Goal: Task Accomplishment & Management: Use online tool/utility

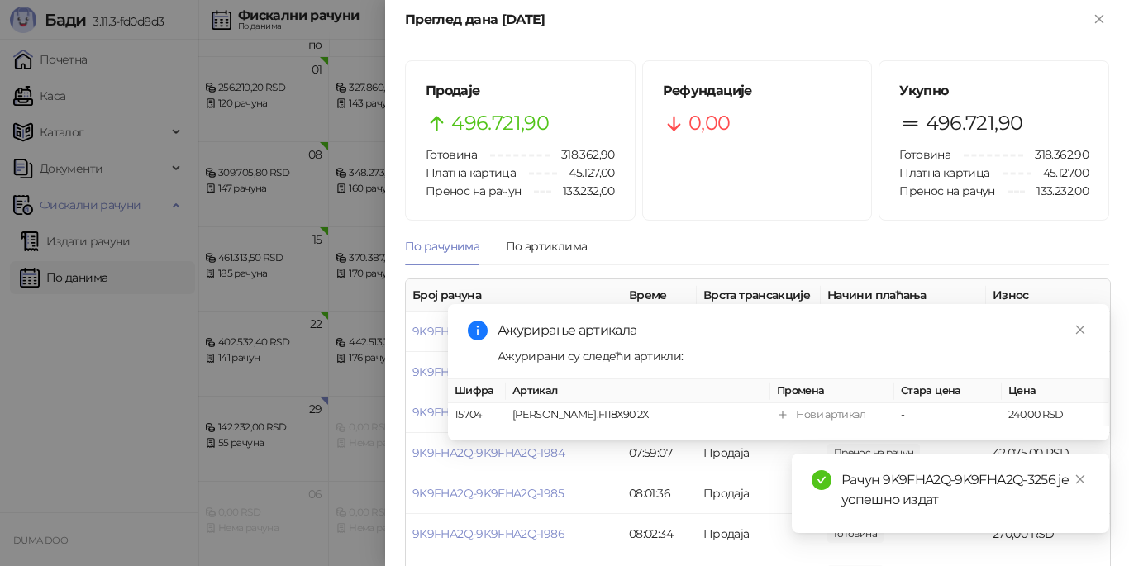
scroll to position [4048, 0]
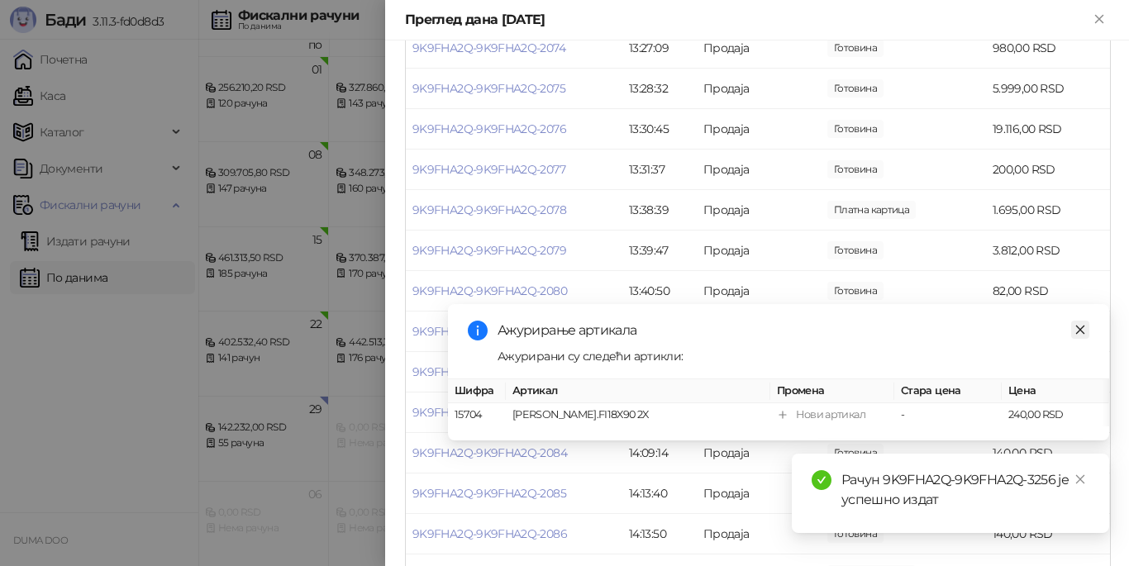
click at [1073, 332] on link "Close" at bounding box center [1080, 330] width 18 height 18
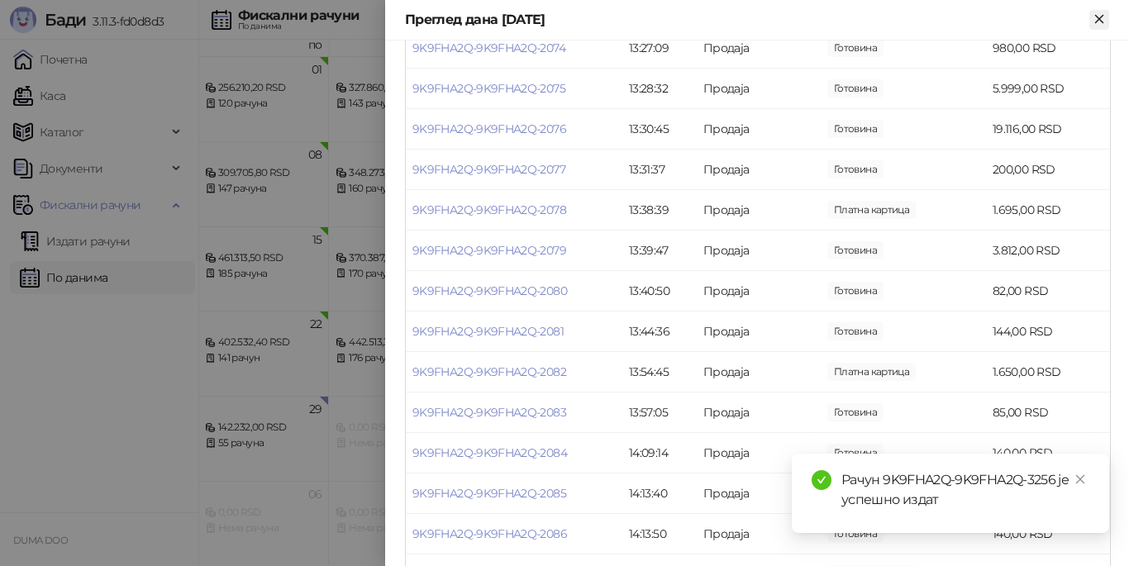
click at [1095, 22] on icon "Close" at bounding box center [1098, 18] width 7 height 7
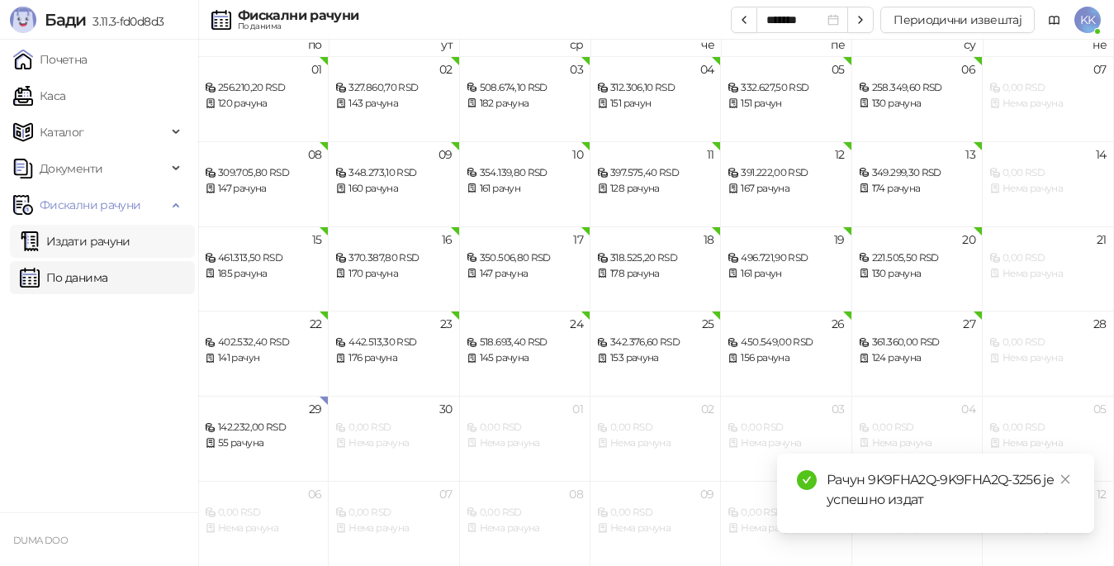
click at [72, 240] on link "Издати рачуни" at bounding box center [75, 241] width 111 height 33
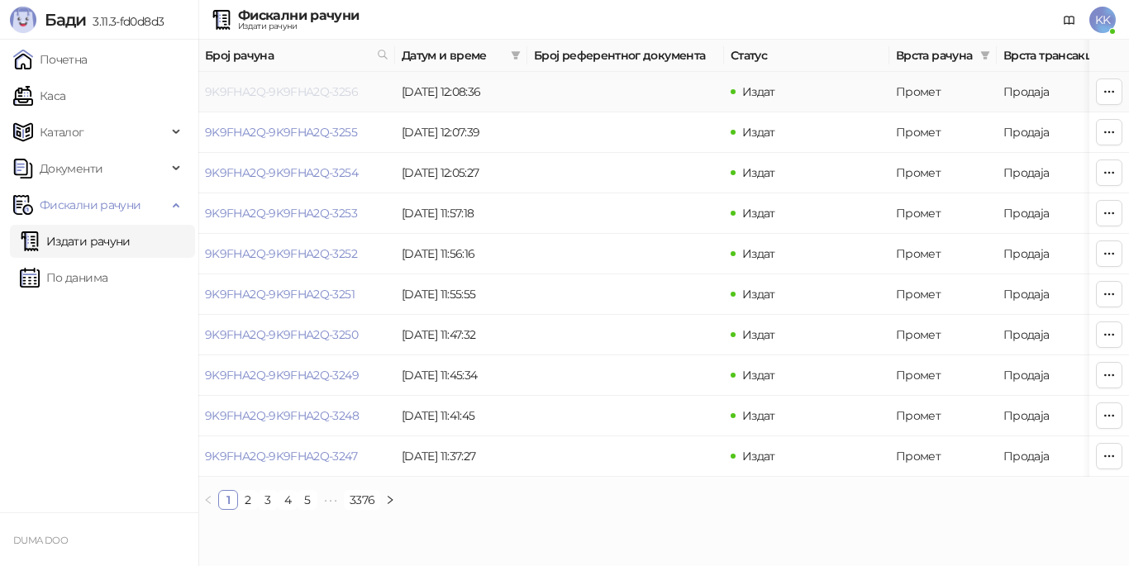
click at [326, 89] on link "9K9FHA2Q-9K9FHA2Q-3256" at bounding box center [281, 91] width 153 height 15
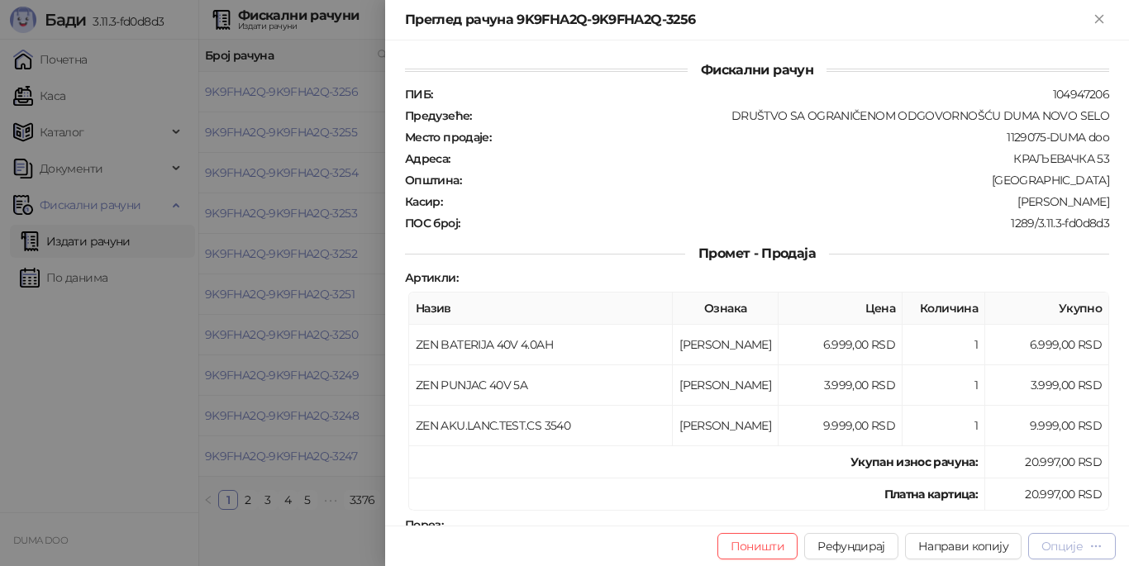
click at [1066, 541] on div "Опције" at bounding box center [1061, 546] width 41 height 15
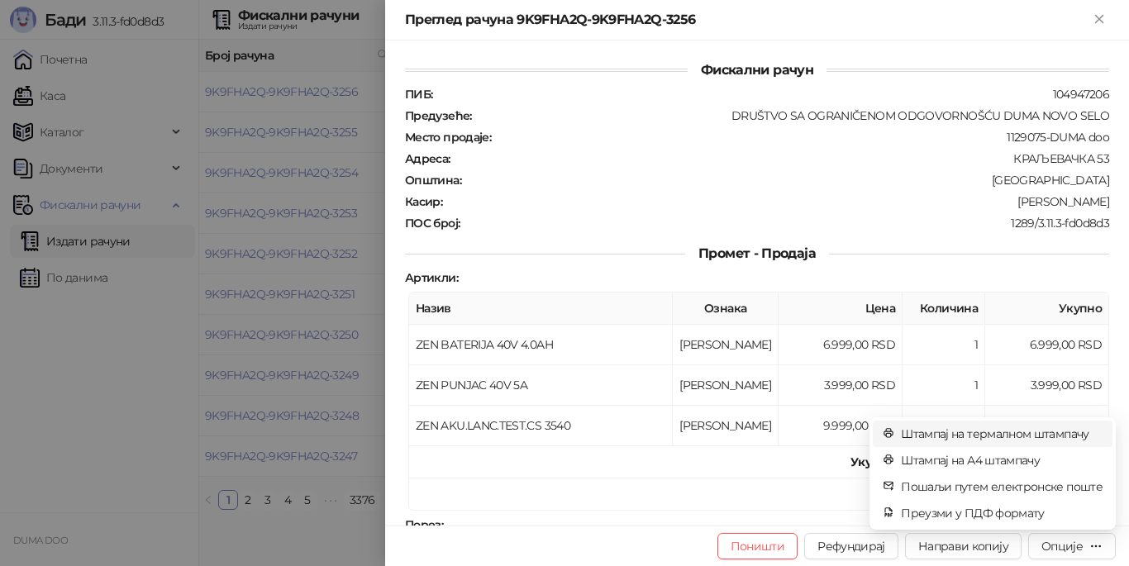
click at [995, 435] on span "Штампај на термалном штампачу" at bounding box center [1002, 434] width 202 height 18
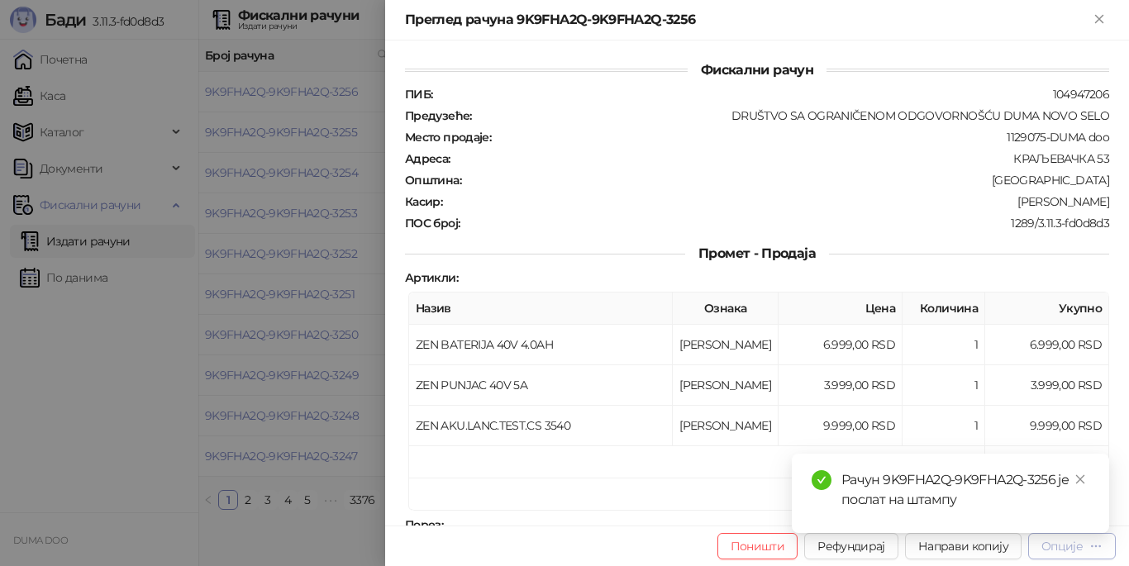
click at [1060, 547] on div "Опције" at bounding box center [1061, 546] width 41 height 15
click at [1017, 437] on span "Штампај на термалном штампачу" at bounding box center [1002, 434] width 202 height 18
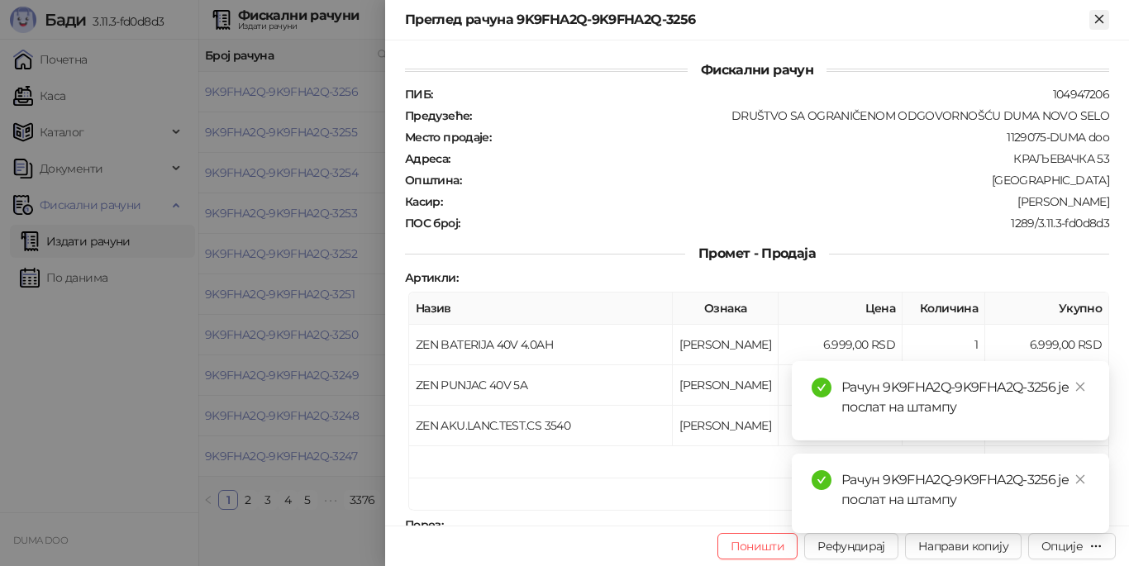
click at [1100, 12] on icon "Close" at bounding box center [1098, 19] width 15 height 15
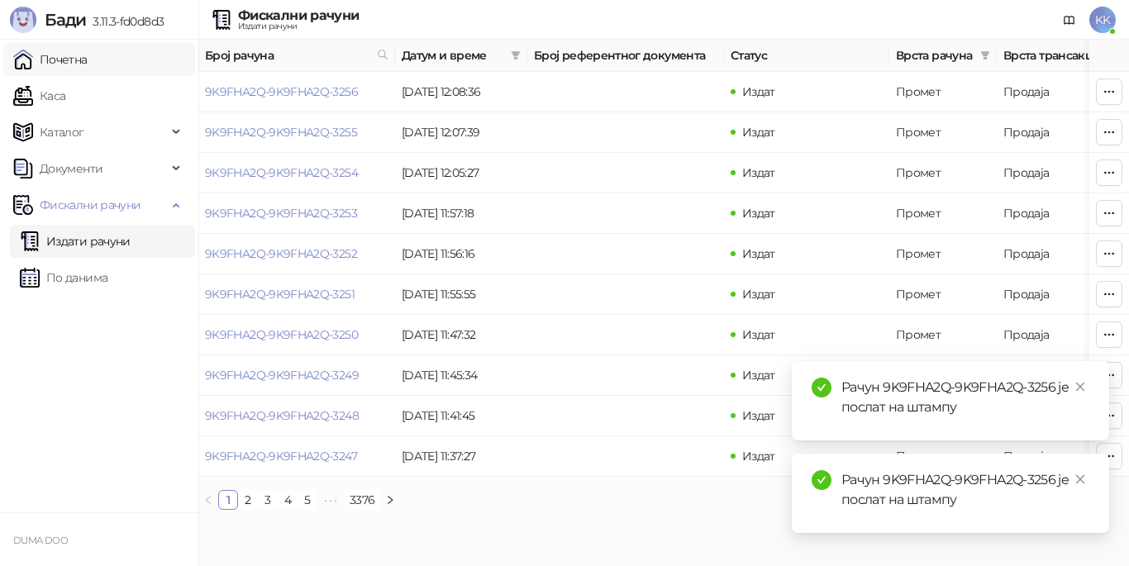
click at [87, 62] on link "Почетна" at bounding box center [50, 59] width 74 height 33
